Goal: Find specific page/section: Find specific page/section

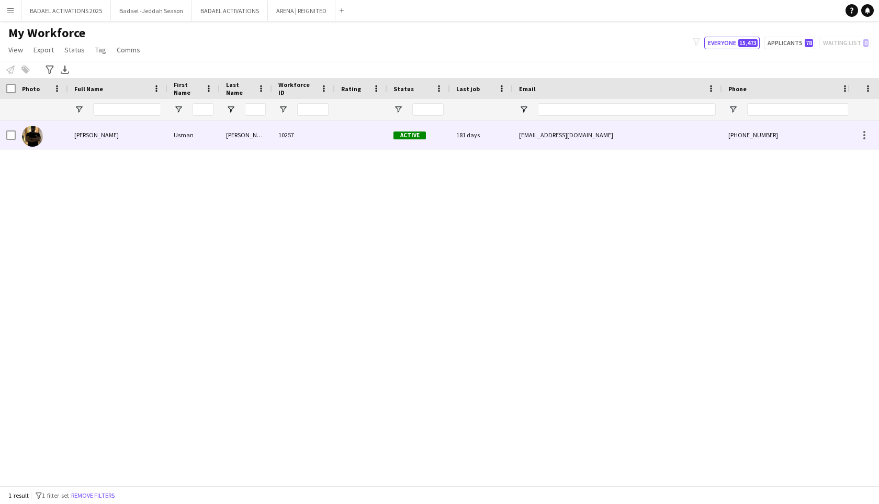
click at [376, 146] on div at bounding box center [361, 134] width 52 height 29
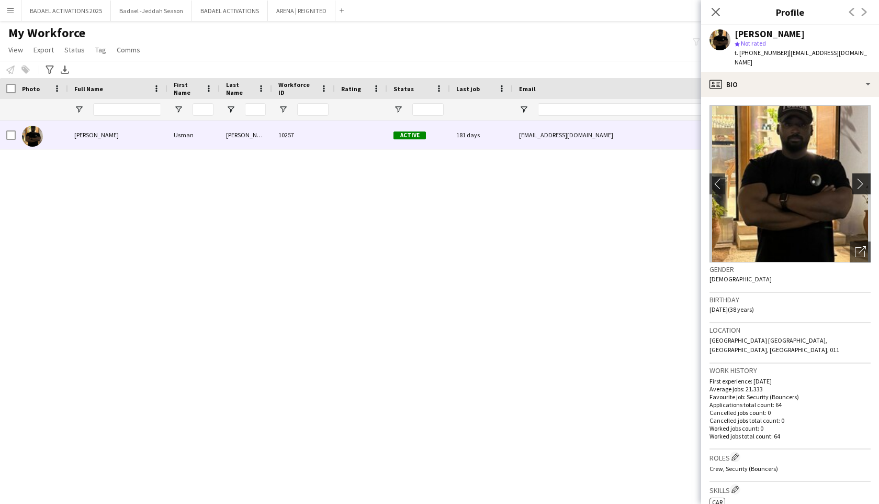
click at [862, 178] on app-icon "chevron-right" at bounding box center [863, 183] width 16 height 11
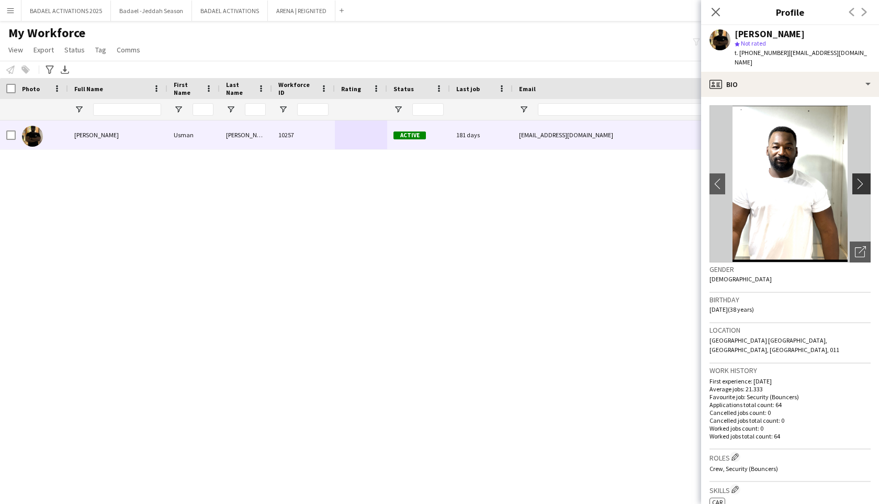
click at [865, 178] on app-icon "chevron-right" at bounding box center [863, 183] width 16 height 11
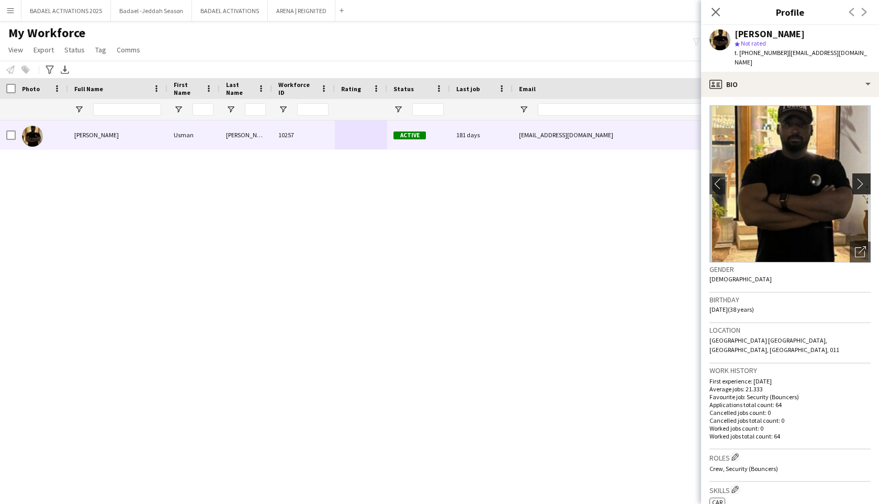
click at [865, 178] on app-icon "chevron-right" at bounding box center [863, 183] width 16 height 11
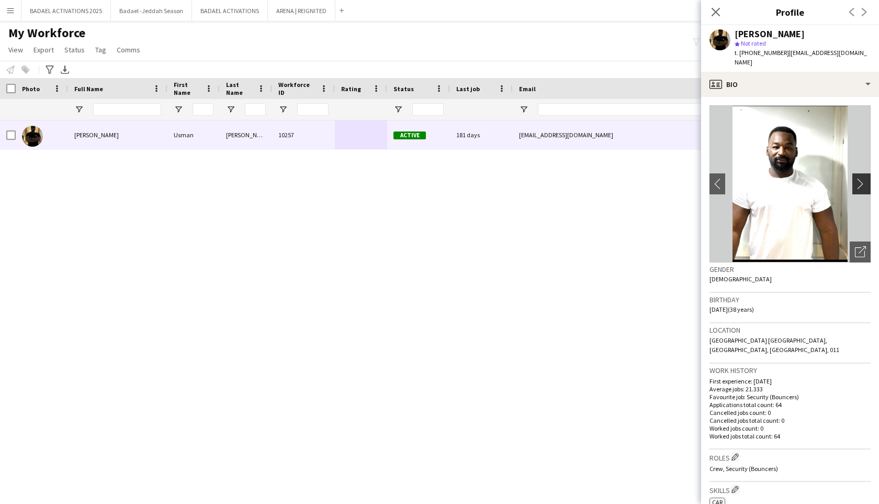
click at [866, 178] on app-icon "chevron-right" at bounding box center [863, 183] width 16 height 11
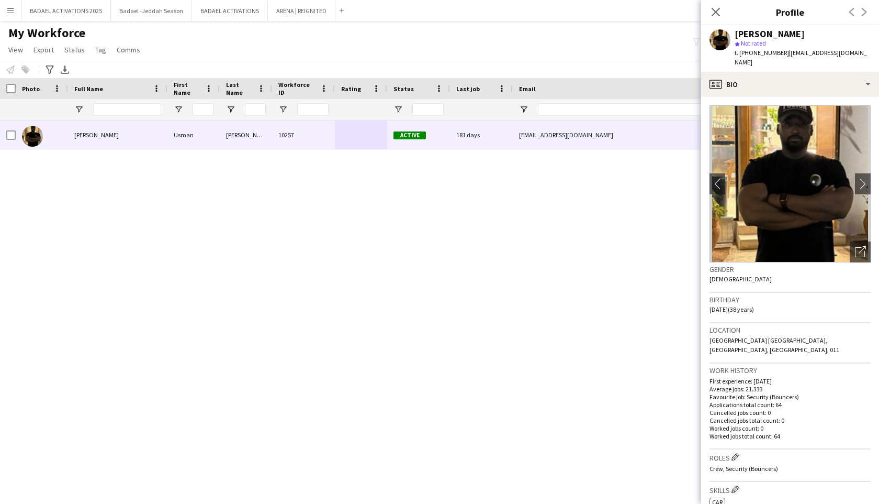
drag, startPoint x: 713, startPoint y: 12, endPoint x: 733, endPoint y: 142, distance: 131.9
click at [714, 12] on icon "Close pop-in" at bounding box center [716, 12] width 8 height 8
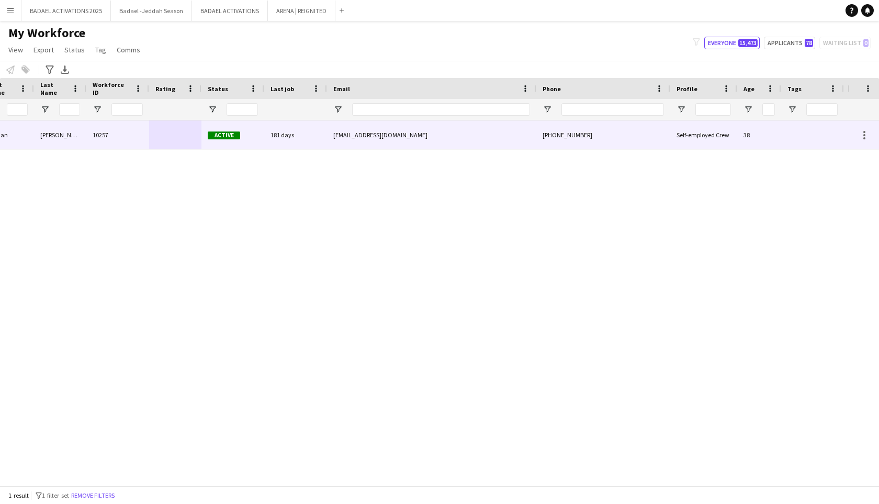
scroll to position [0, 287]
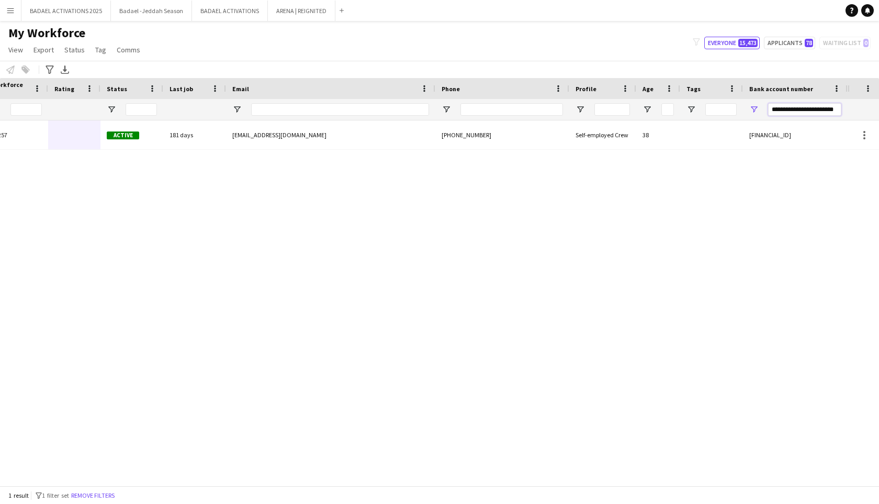
click at [807, 105] on input "**********" at bounding box center [804, 109] width 73 height 13
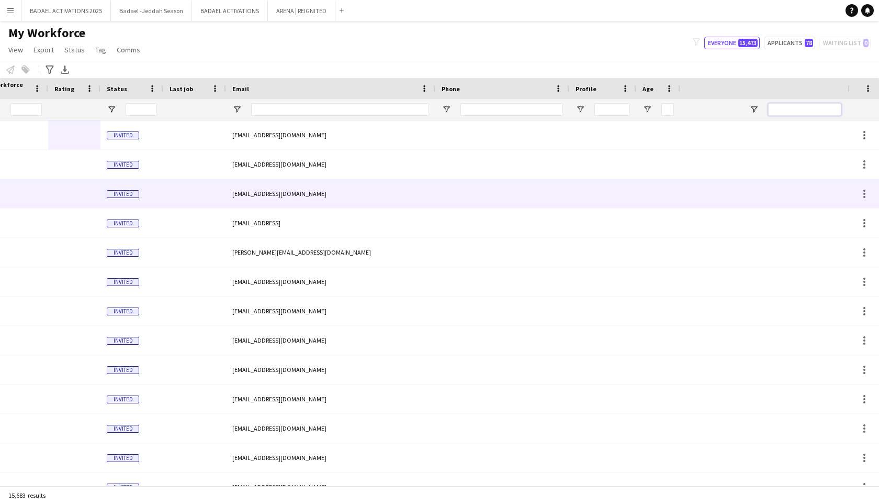
scroll to position [0, 0]
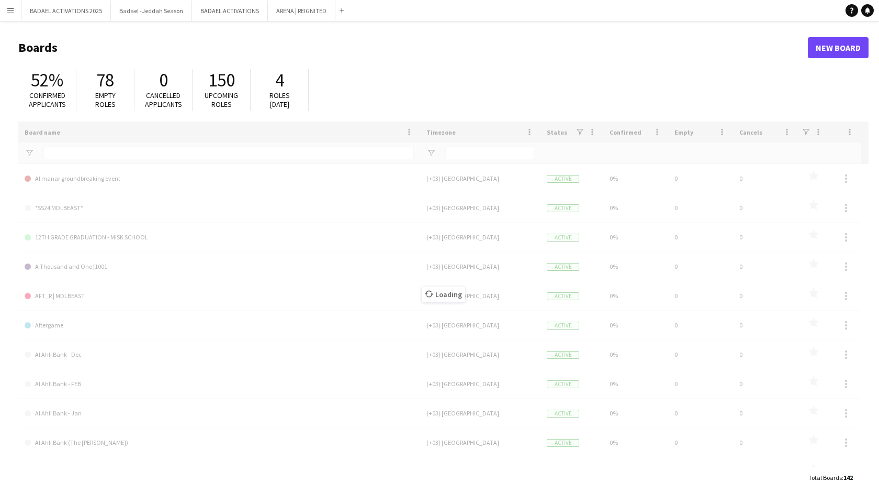
type input "******"
